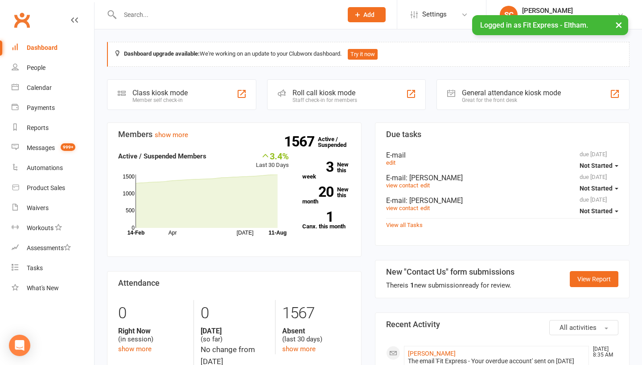
click at [40, 63] on link "People" at bounding box center [53, 68] width 82 height 20
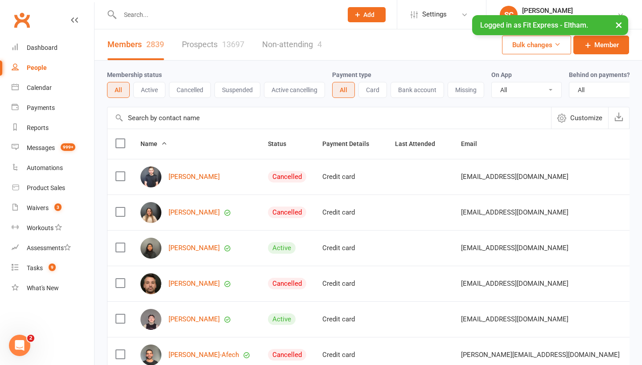
click at [137, 114] on input "text" at bounding box center [328, 117] width 443 height 21
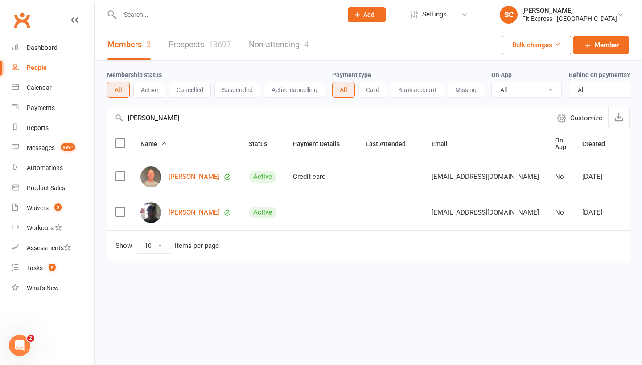
type input "[PERSON_NAME]"
drag, startPoint x: 149, startPoint y: 133, endPoint x: 179, endPoint y: 178, distance: 54.3
click at [179, 178] on link "[PERSON_NAME]" at bounding box center [193, 177] width 51 height 8
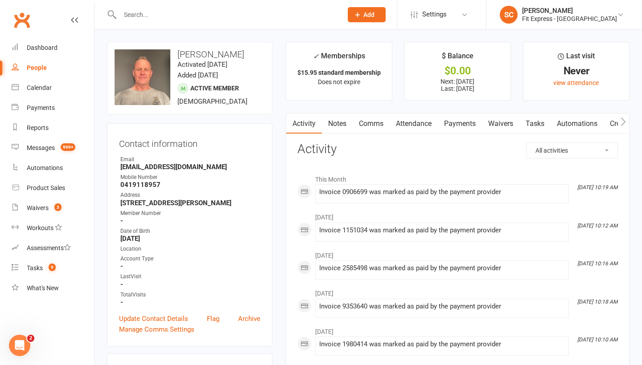
click at [45, 68] on div "People" at bounding box center [37, 67] width 20 height 7
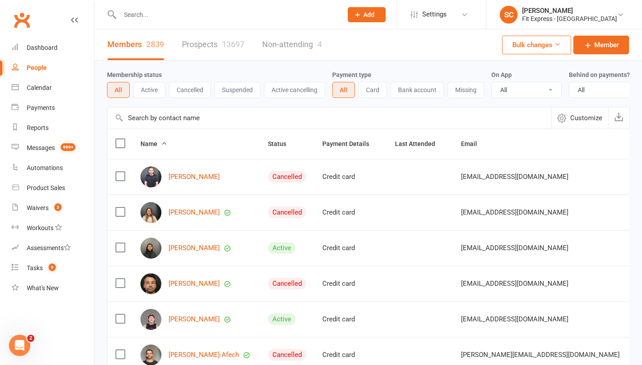
click at [149, 117] on input "text" at bounding box center [328, 117] width 443 height 21
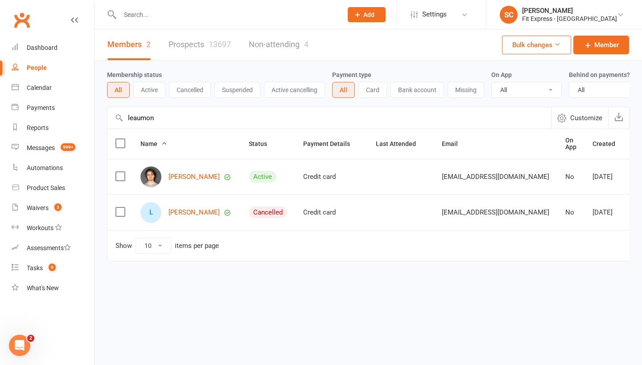
type input "lemon"
drag, startPoint x: 153, startPoint y: 133, endPoint x: 182, endPoint y: 174, distance: 49.8
click at [182, 174] on link "[PERSON_NAME]" at bounding box center [193, 177] width 51 height 8
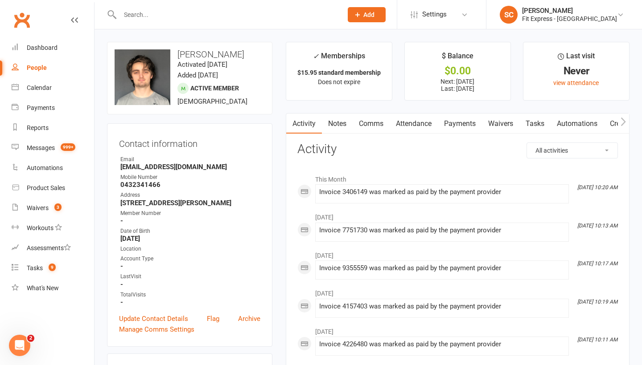
click at [29, 67] on div "People" at bounding box center [37, 67] width 20 height 7
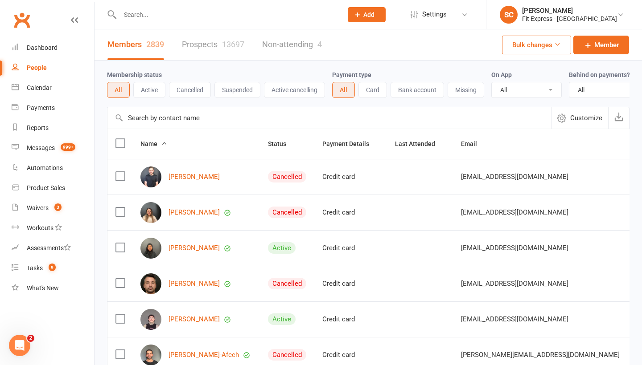
click at [137, 119] on input "text" at bounding box center [328, 117] width 443 height 21
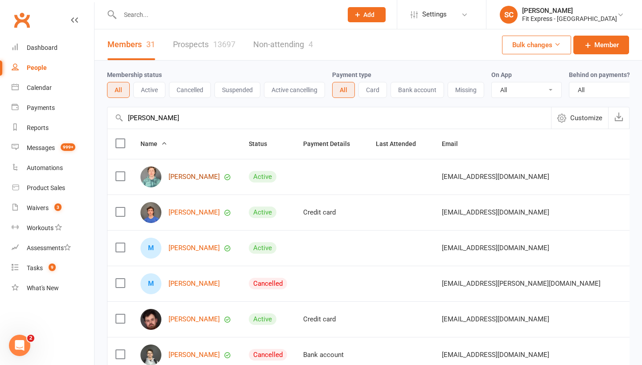
type input "[PERSON_NAME]"
click at [184, 178] on link "[PERSON_NAME]" at bounding box center [193, 177] width 51 height 8
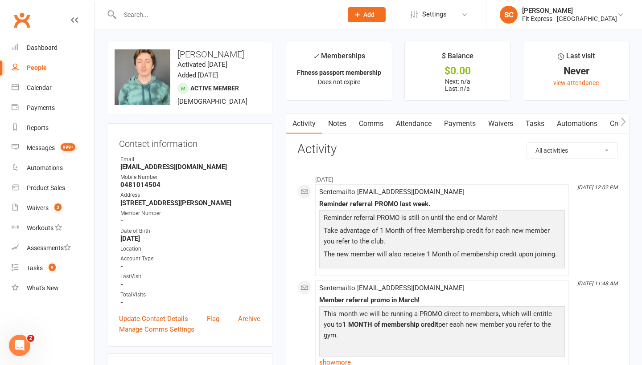
click at [34, 70] on div "People" at bounding box center [37, 67] width 20 height 7
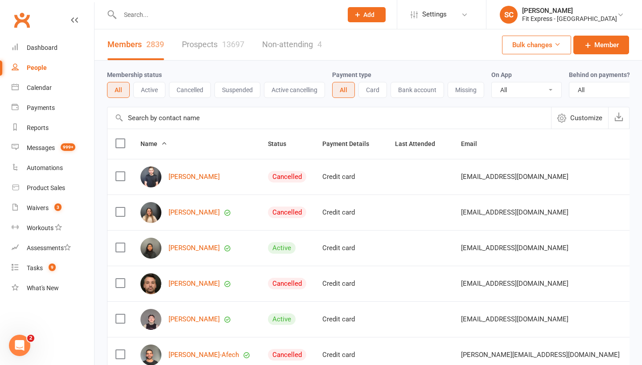
click at [161, 115] on input "text" at bounding box center [328, 117] width 443 height 21
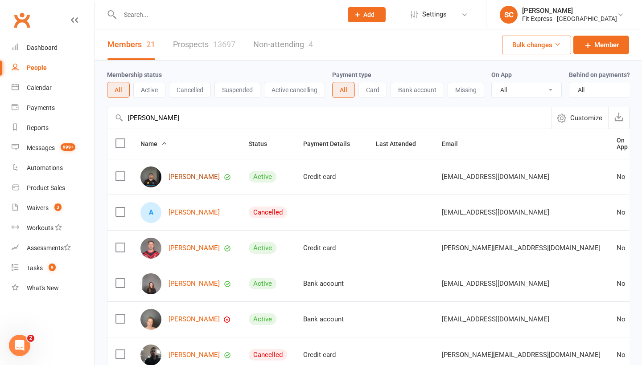
type input "[PERSON_NAME]"
click at [180, 176] on link "[PERSON_NAME]" at bounding box center [193, 177] width 51 height 8
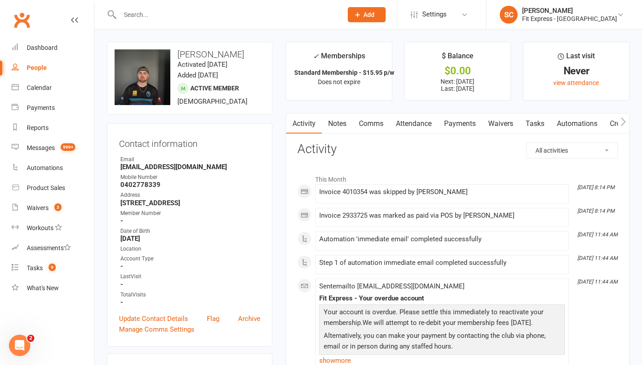
click at [29, 66] on div "People" at bounding box center [37, 67] width 20 height 7
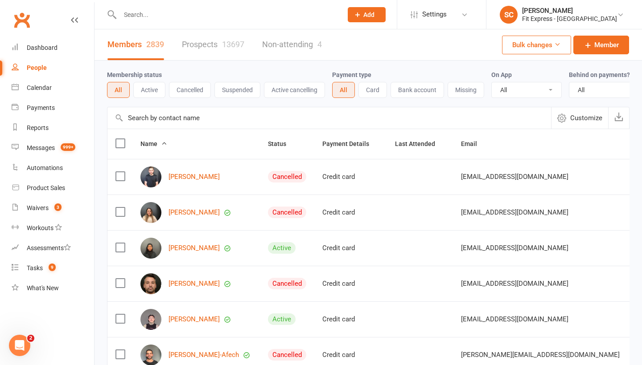
click at [141, 119] on input "text" at bounding box center [328, 117] width 443 height 21
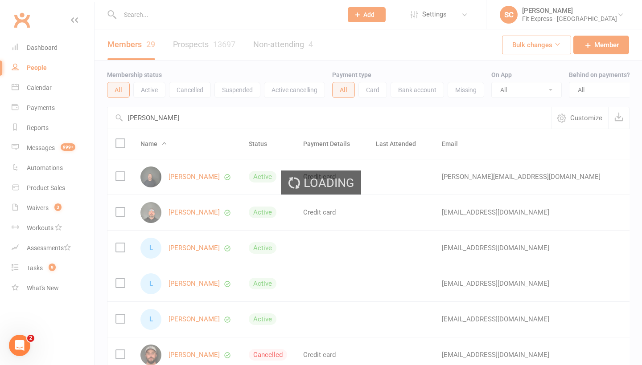
type input "[PERSON_NAME]"
click at [179, 178] on ui-view "Prospect Member Non-attending contact Class / event Appointment Task Membership…" at bounding box center [321, 291] width 642 height 579
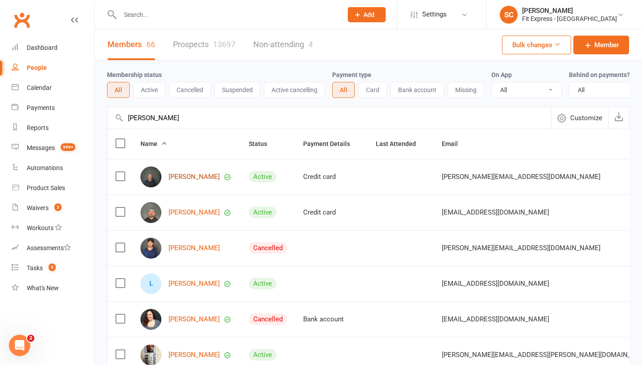
click at [181, 173] on link "[PERSON_NAME]" at bounding box center [193, 177] width 51 height 8
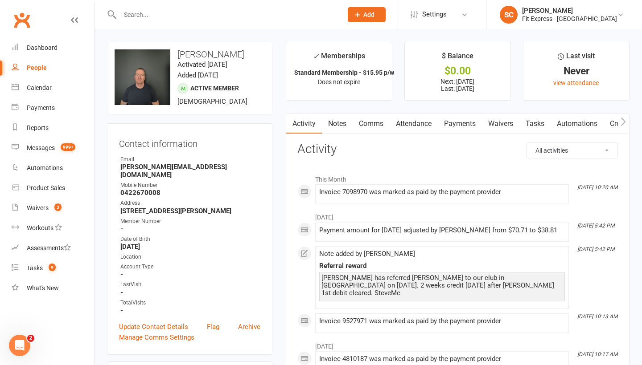
scroll to position [0, 0]
click at [38, 70] on div "People" at bounding box center [37, 67] width 20 height 7
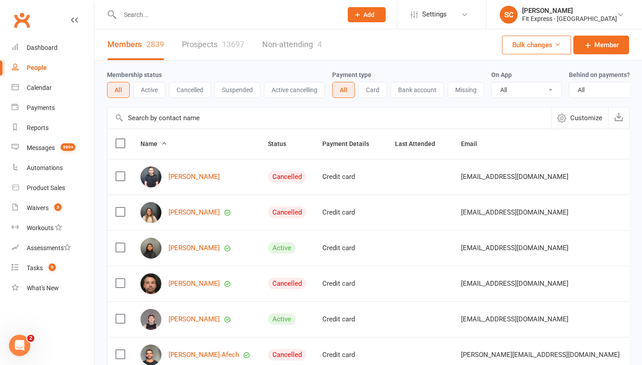
click at [152, 115] on input "text" at bounding box center [328, 117] width 443 height 21
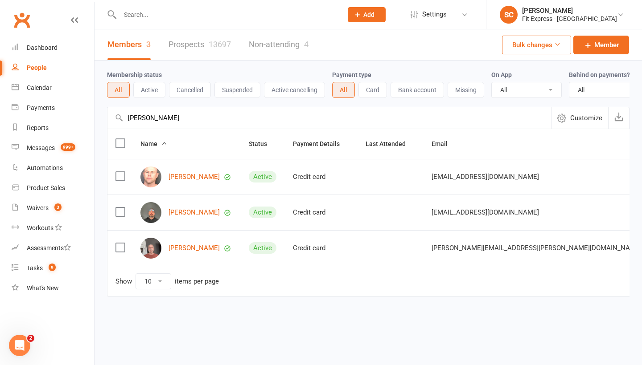
type input "[PERSON_NAME]"
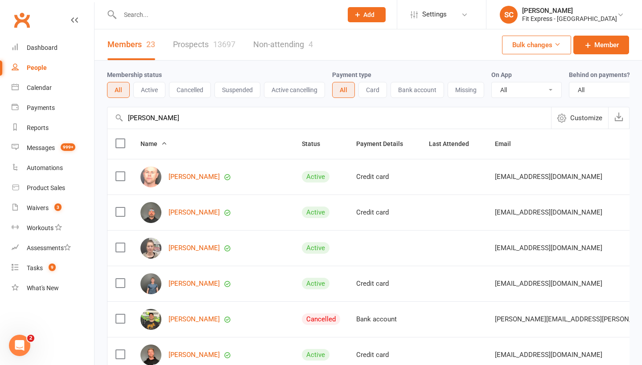
click at [180, 177] on link "[PERSON_NAME]" at bounding box center [193, 177] width 51 height 8
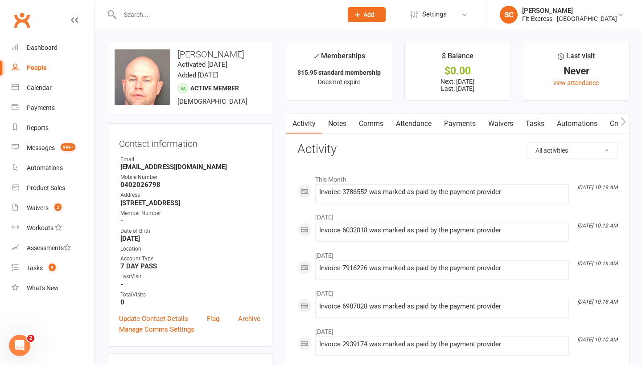
click at [39, 66] on div "People" at bounding box center [37, 67] width 20 height 7
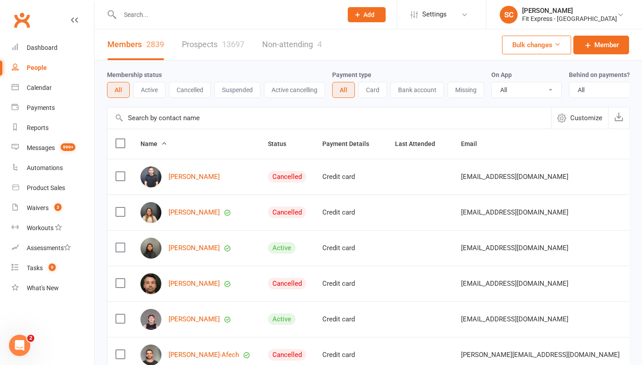
click at [182, 123] on input "text" at bounding box center [328, 117] width 443 height 21
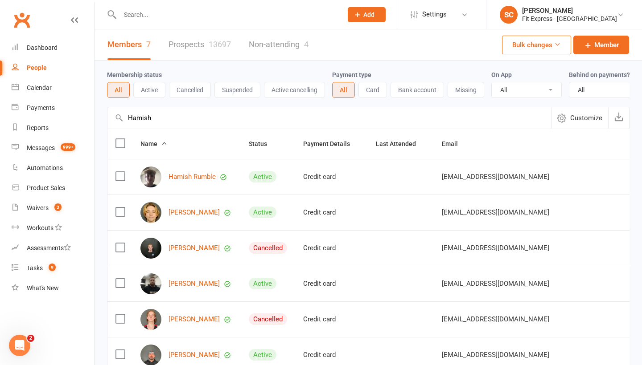
type input "Hamish"
drag, startPoint x: 182, startPoint y: 123, endPoint x: 183, endPoint y: 175, distance: 51.7
click at [183, 175] on link "Hamish Rumble" at bounding box center [191, 177] width 47 height 8
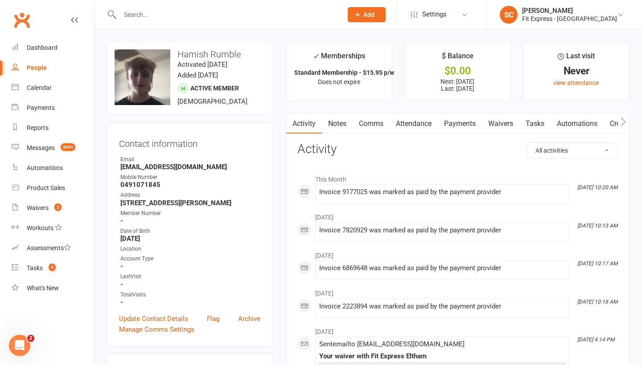
click at [42, 68] on div "People" at bounding box center [37, 67] width 20 height 7
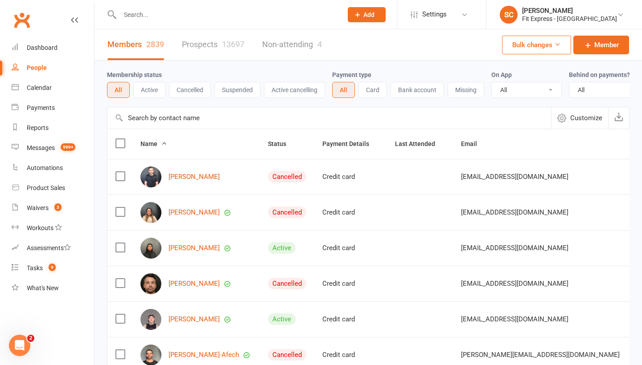
click at [171, 116] on input "text" at bounding box center [328, 117] width 443 height 21
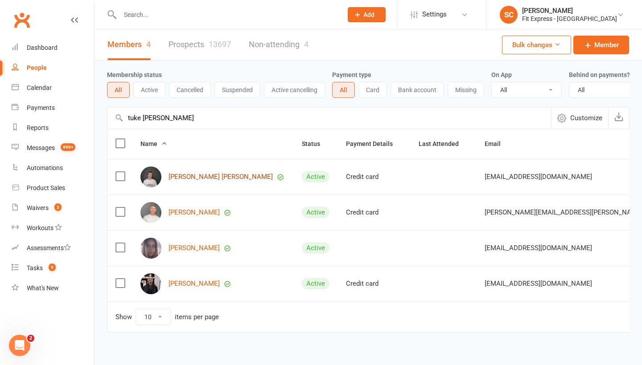
type input "tuke [PERSON_NAME]"
click at [184, 174] on link "[PERSON_NAME] [PERSON_NAME]" at bounding box center [220, 177] width 104 height 8
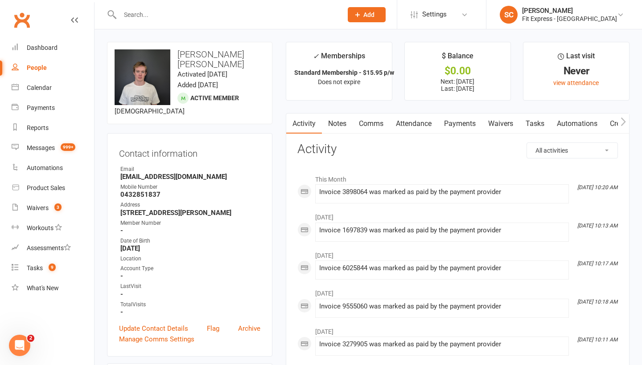
click at [34, 65] on div "People" at bounding box center [37, 67] width 20 height 7
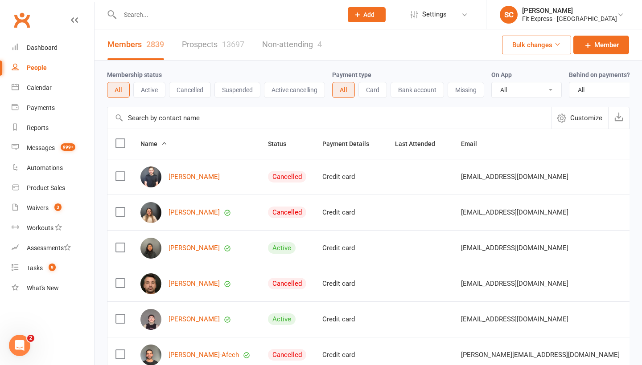
click at [151, 114] on input "text" at bounding box center [328, 117] width 443 height 21
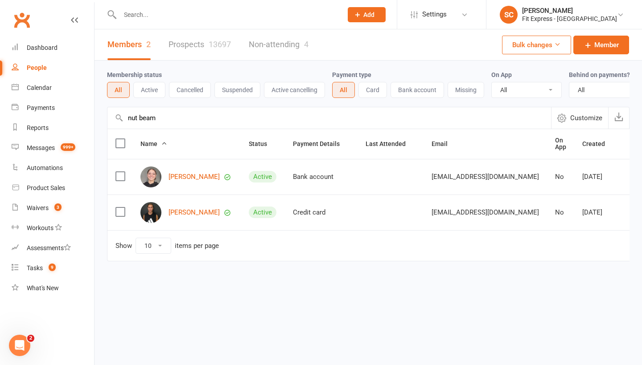
type input "nut beam"
drag, startPoint x: 166, startPoint y: 138, endPoint x: 182, endPoint y: 175, distance: 40.3
click at [182, 175] on link "[PERSON_NAME]" at bounding box center [193, 177] width 51 height 8
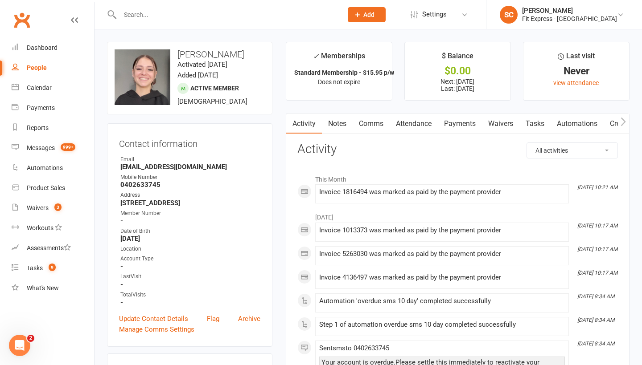
click at [45, 70] on div "People" at bounding box center [37, 67] width 20 height 7
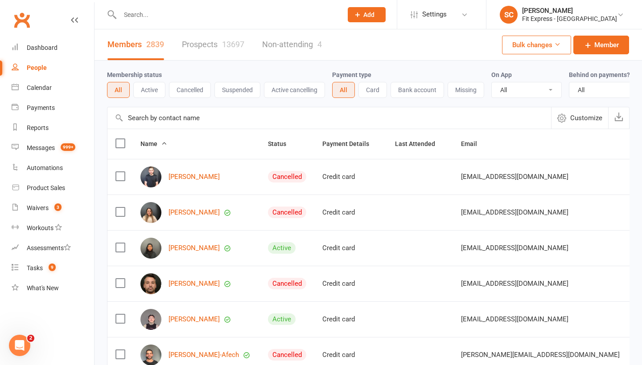
click at [164, 123] on input "text" at bounding box center [328, 117] width 443 height 21
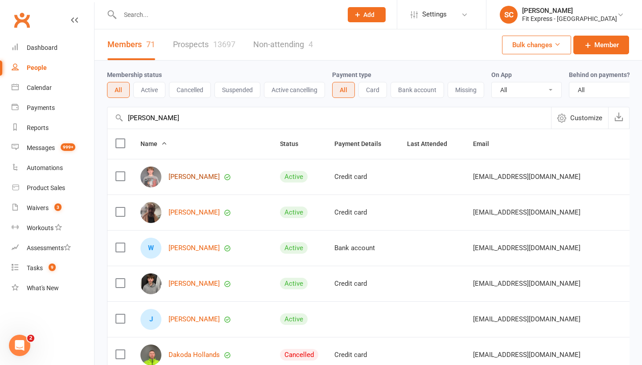
type input "[PERSON_NAME]"
click at [181, 173] on link "[PERSON_NAME]" at bounding box center [193, 177] width 51 height 8
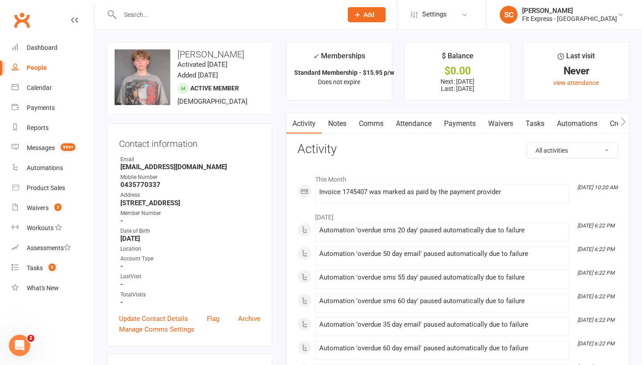
click at [43, 71] on div "People" at bounding box center [37, 67] width 20 height 7
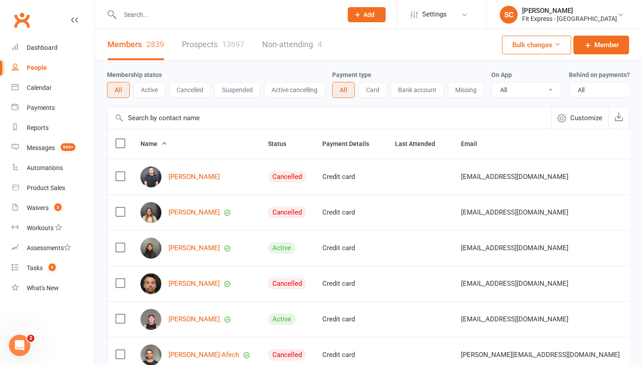
click at [146, 115] on input "text" at bounding box center [328, 117] width 443 height 21
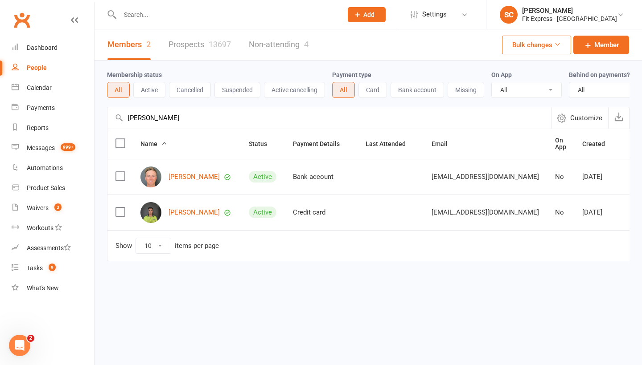
type input "[PERSON_NAME]"
click at [184, 218] on div "[PERSON_NAME]" at bounding box center [186, 212] width 92 height 21
click at [183, 213] on link "[PERSON_NAME]" at bounding box center [193, 213] width 51 height 8
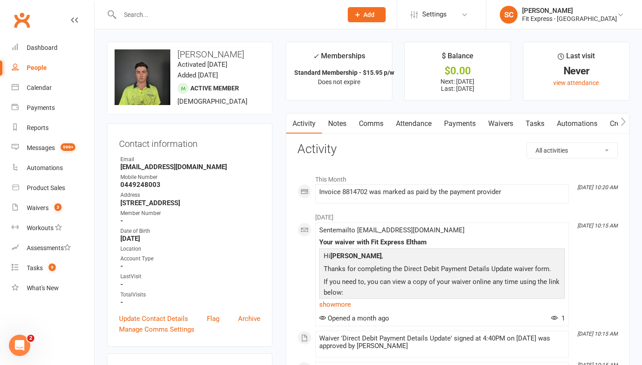
click at [35, 67] on div "People" at bounding box center [37, 67] width 20 height 7
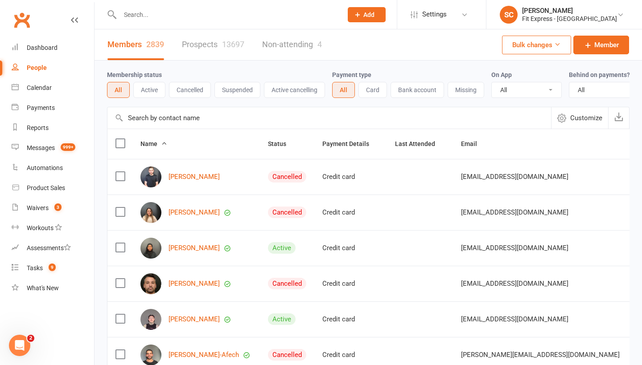
click at [139, 114] on input "text" at bounding box center [328, 117] width 443 height 21
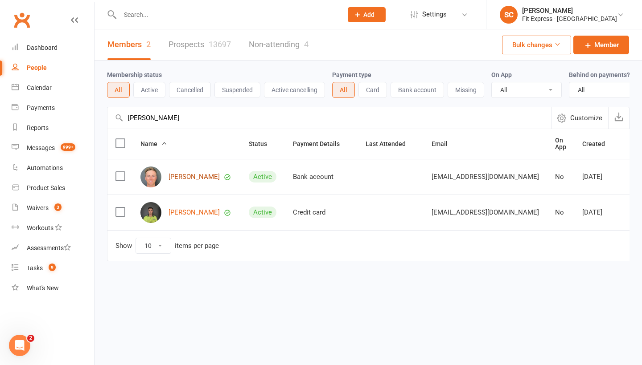
type input "[PERSON_NAME]"
click at [176, 176] on link "[PERSON_NAME]" at bounding box center [193, 177] width 51 height 8
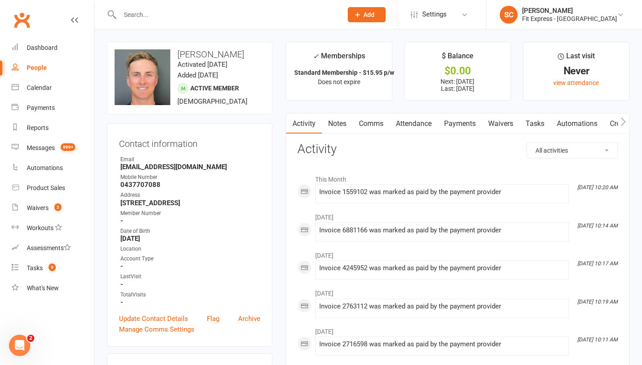
click at [33, 70] on div "People" at bounding box center [37, 67] width 20 height 7
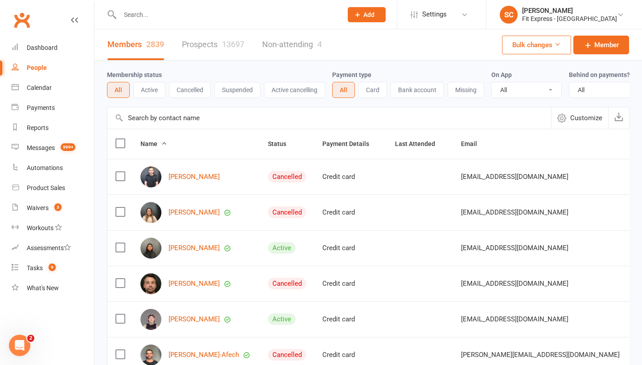
click at [152, 115] on input "text" at bounding box center [328, 117] width 443 height 21
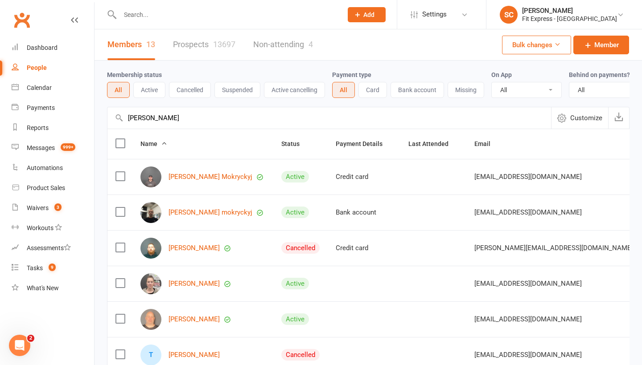
type input "[PERSON_NAME]"
drag, startPoint x: 151, startPoint y: 134, endPoint x: 189, endPoint y: 179, distance: 59.1
click at [189, 179] on link "[PERSON_NAME] Mokryckyj" at bounding box center [210, 177] width 84 height 8
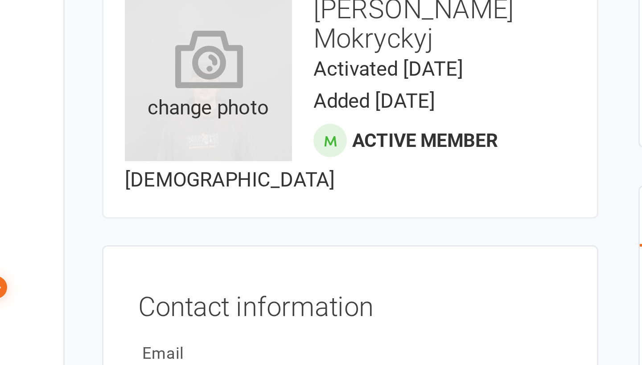
click at [115, 49] on div "change photo" at bounding box center [143, 77] width 56 height 56
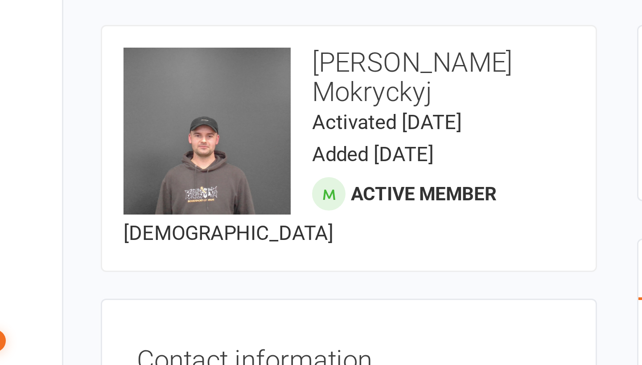
scroll to position [3, 0]
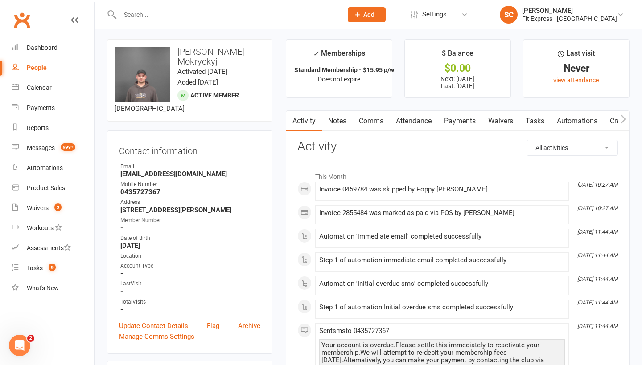
click at [33, 66] on div "People" at bounding box center [37, 67] width 20 height 7
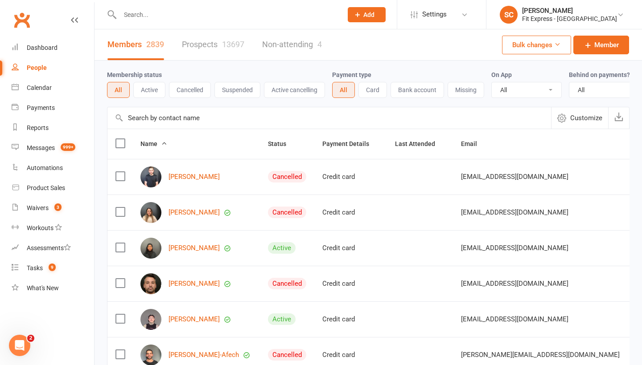
click at [169, 122] on input "text" at bounding box center [328, 117] width 443 height 21
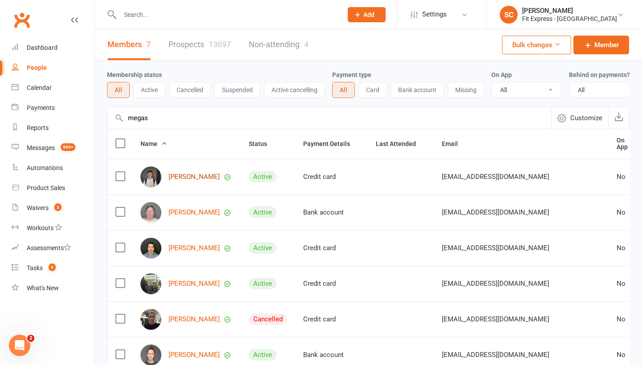
type input "megas"
click at [183, 180] on link "[PERSON_NAME]" at bounding box center [193, 177] width 51 height 8
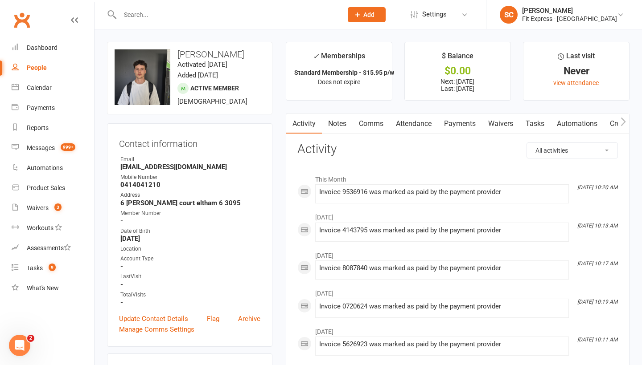
click at [37, 66] on div "People" at bounding box center [37, 67] width 20 height 7
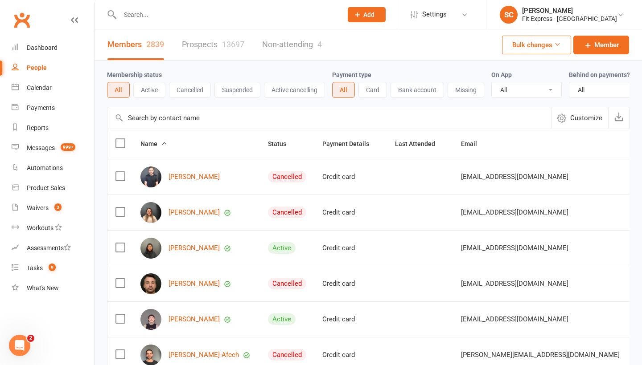
click at [147, 116] on input "text" at bounding box center [328, 117] width 443 height 21
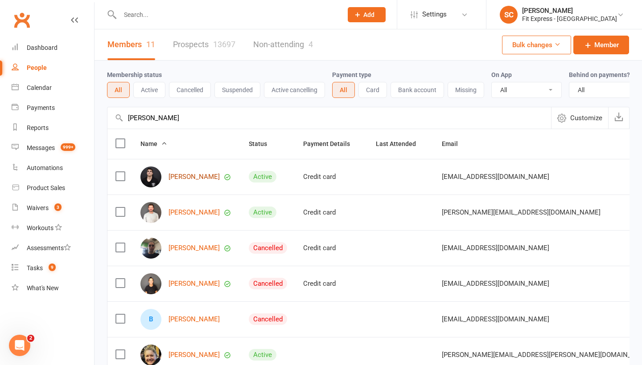
type input "[PERSON_NAME]"
click at [180, 177] on link "[PERSON_NAME]" at bounding box center [193, 177] width 51 height 8
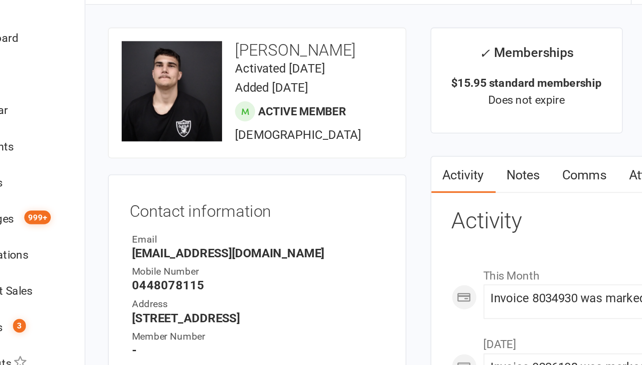
scroll to position [4, 0]
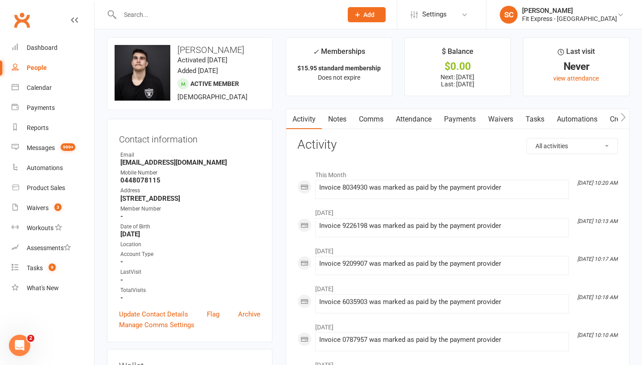
click at [38, 64] on div "People" at bounding box center [37, 67] width 20 height 7
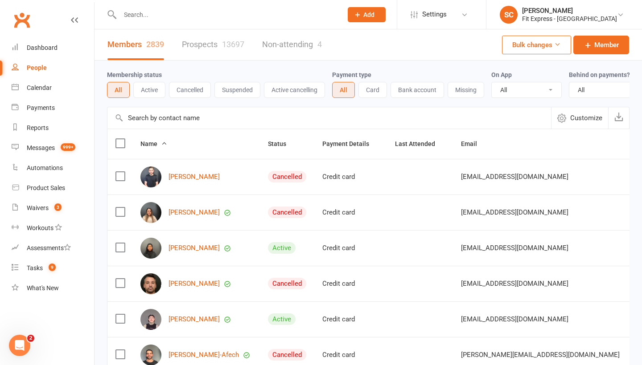
click at [143, 113] on input "text" at bounding box center [328, 117] width 443 height 21
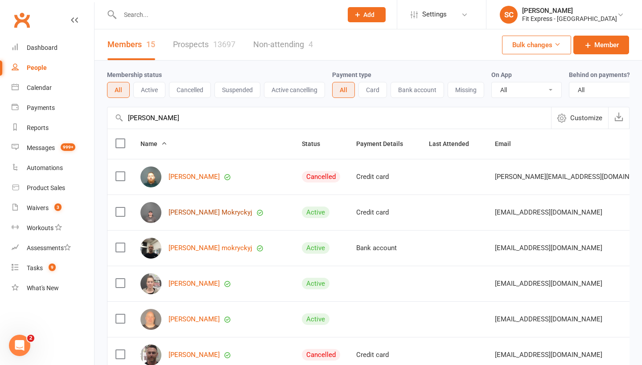
type input "[PERSON_NAME]"
click at [186, 210] on link "[PERSON_NAME] Mokryckyj" at bounding box center [210, 213] width 84 height 8
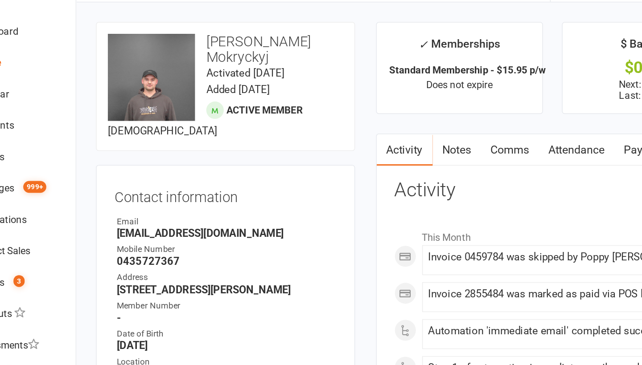
scroll to position [4, 0]
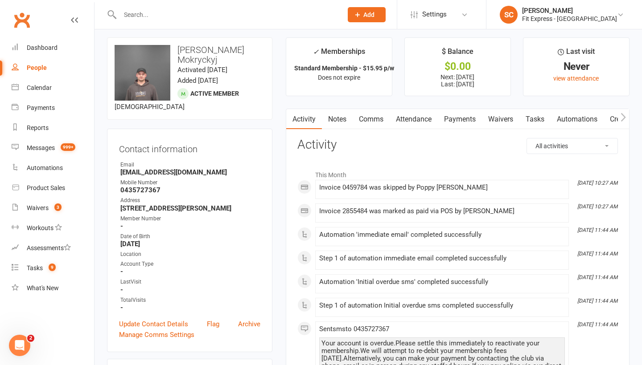
click at [41, 70] on div "People" at bounding box center [37, 67] width 20 height 7
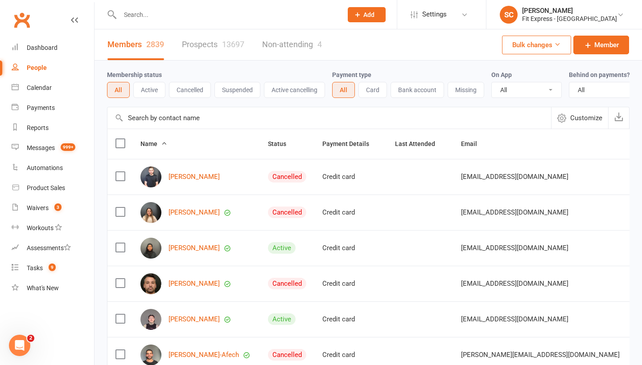
click at [147, 121] on input "text" at bounding box center [328, 117] width 443 height 21
click at [36, 68] on div "People" at bounding box center [37, 67] width 20 height 7
click at [150, 120] on input "text" at bounding box center [328, 117] width 443 height 21
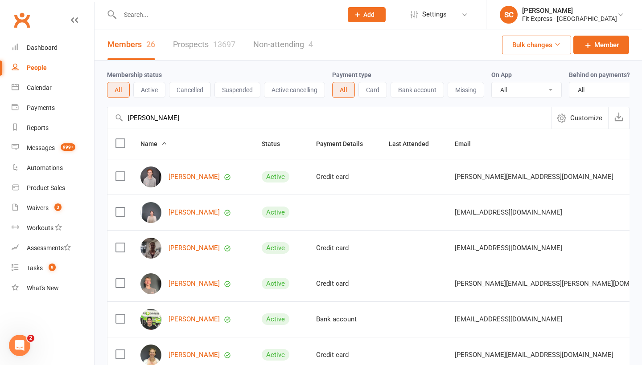
type input "[PERSON_NAME]"
drag, startPoint x: 150, startPoint y: 135, endPoint x: 179, endPoint y: 177, distance: 51.2
click at [179, 177] on link "[PERSON_NAME]" at bounding box center [193, 177] width 51 height 8
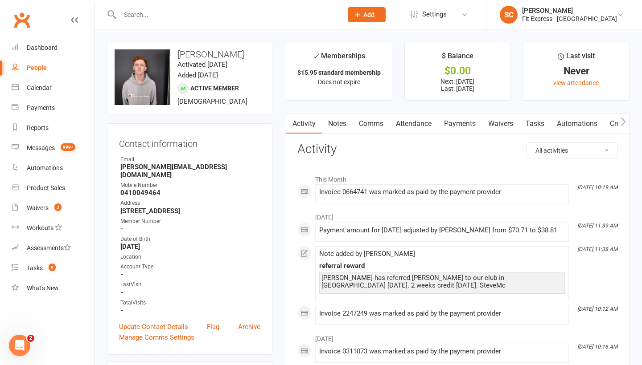
click at [40, 66] on div "People" at bounding box center [37, 67] width 20 height 7
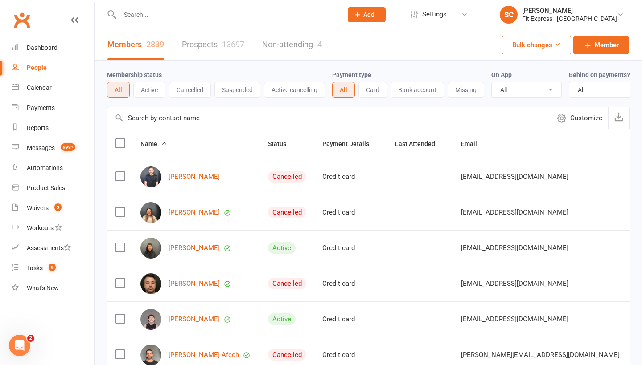
click at [159, 121] on input "text" at bounding box center [328, 117] width 443 height 21
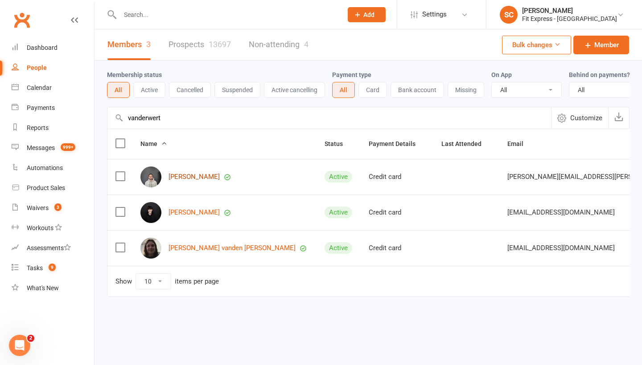
type input "vanderwert"
click at [186, 176] on link "[PERSON_NAME]" at bounding box center [193, 177] width 51 height 8
